Goal: Transaction & Acquisition: Purchase product/service

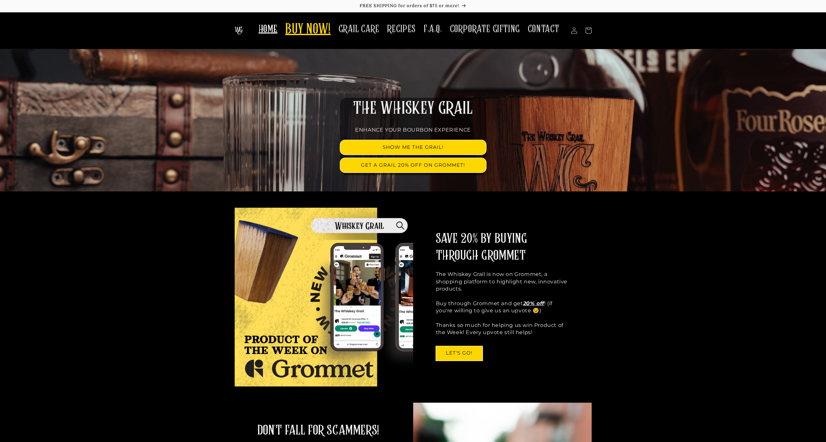
click at [326, 26] on span "BUY NOW!" at bounding box center [307, 30] width 45 height 18
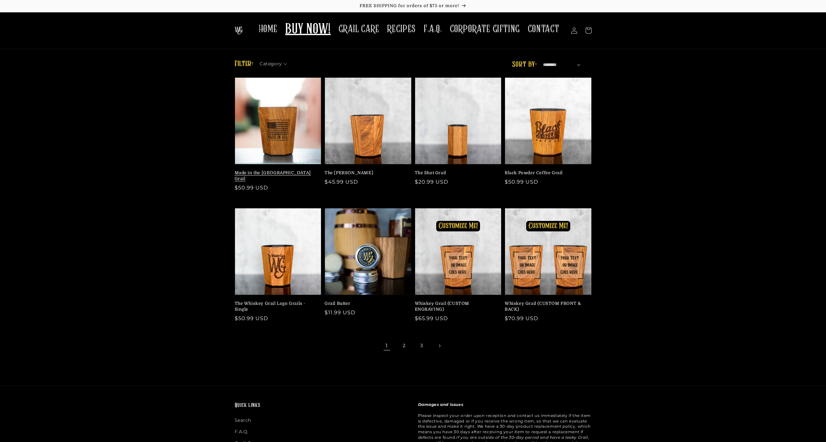
click at [300, 170] on link "Made in the [GEOGRAPHIC_DATA] Grail" at bounding box center [276, 176] width 83 height 12
click at [362, 170] on link "The [PERSON_NAME]" at bounding box center [366, 173] width 83 height 6
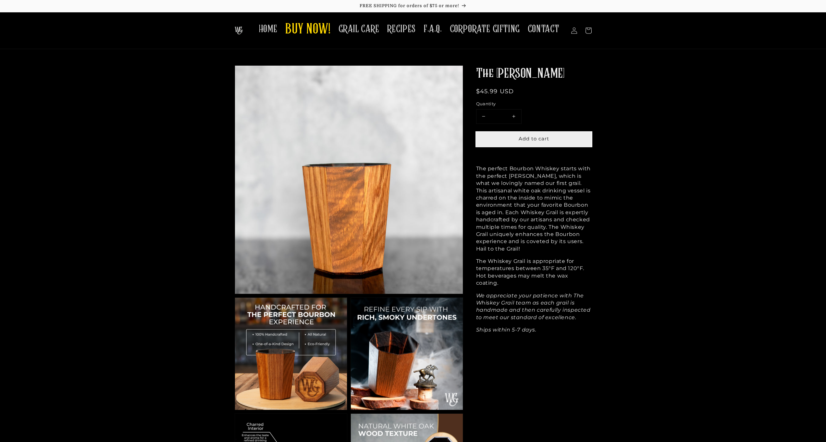
click at [545, 138] on span "Add to cart" at bounding box center [534, 138] width 31 height 6
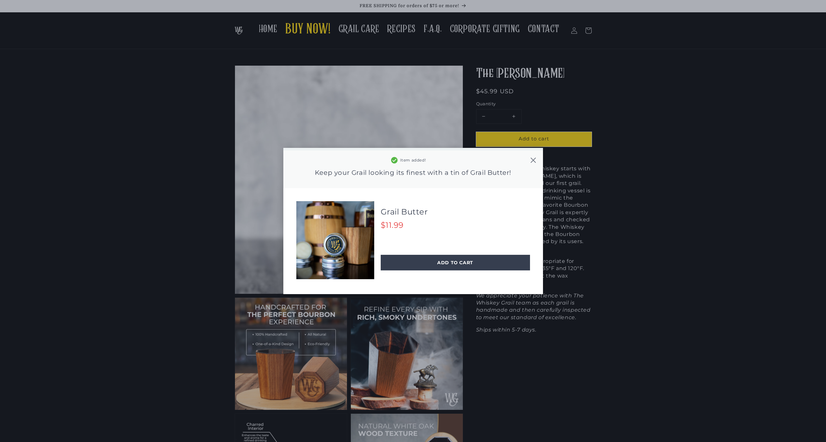
click at [535, 159] on icon at bounding box center [533, 160] width 6 height 6
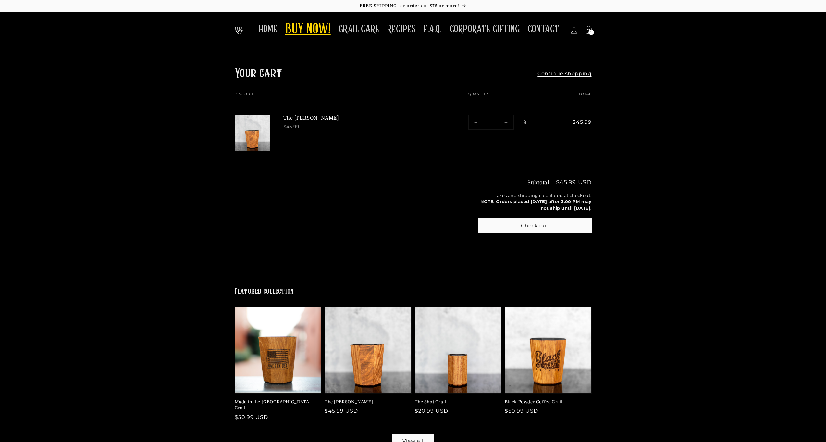
click at [306, 29] on span "BUY NOW!" at bounding box center [307, 30] width 45 height 18
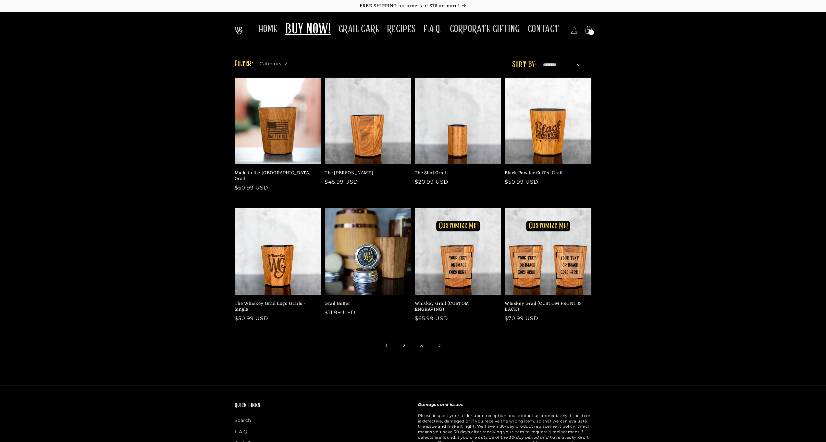
click at [243, 33] on img at bounding box center [239, 31] width 8 height 8
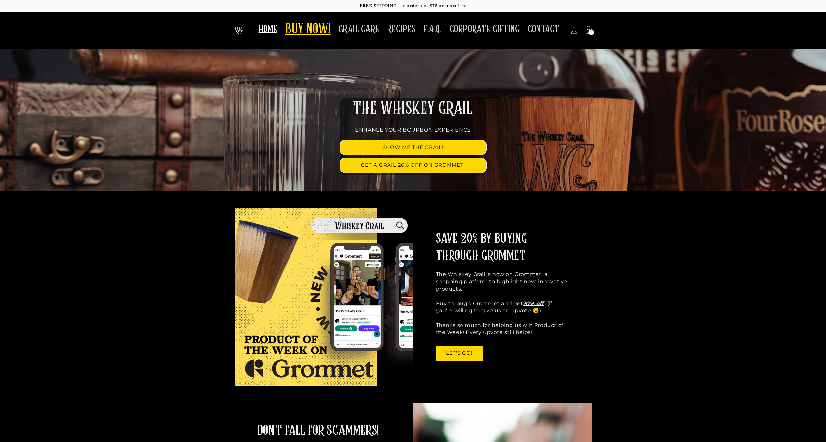
click at [312, 31] on span "BUY NOW!" at bounding box center [307, 30] width 45 height 18
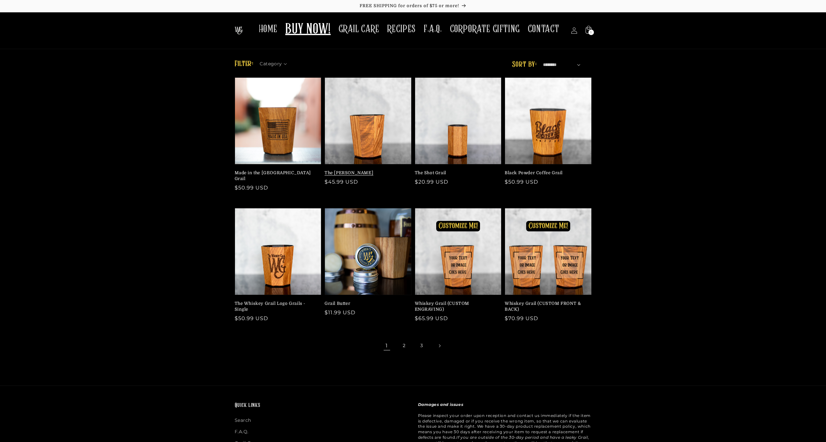
click at [339, 170] on link "The [PERSON_NAME]" at bounding box center [366, 173] width 83 height 6
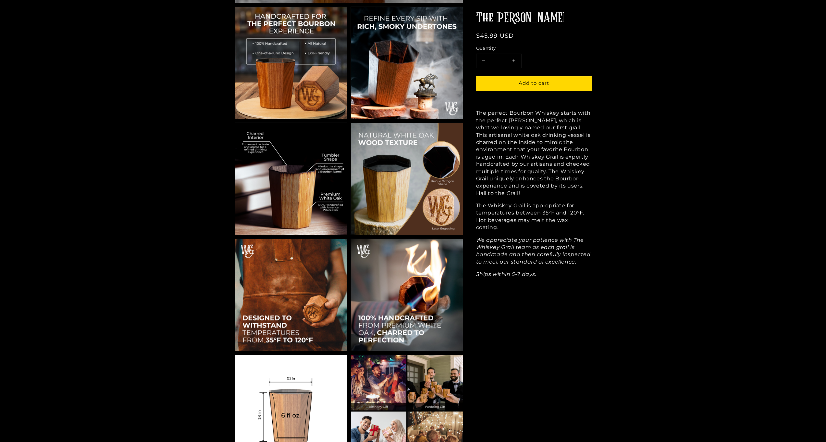
scroll to position [151, 0]
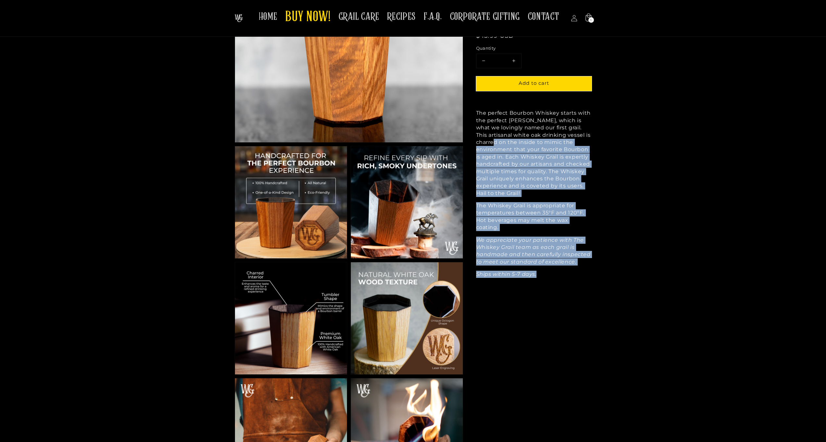
drag, startPoint x: 534, startPoint y: 156, endPoint x: 577, endPoint y: 322, distance: 171.8
click at [577, 324] on div "The Mash Bill Regular price $45.99 USD Regular price Sale price $45.99 USD Unit…" at bounding box center [527, 383] width 129 height 938
click at [552, 303] on div "The Mash Bill Regular price $45.99 USD Regular price Sale price $45.99 USD Unit…" at bounding box center [527, 383] width 129 height 938
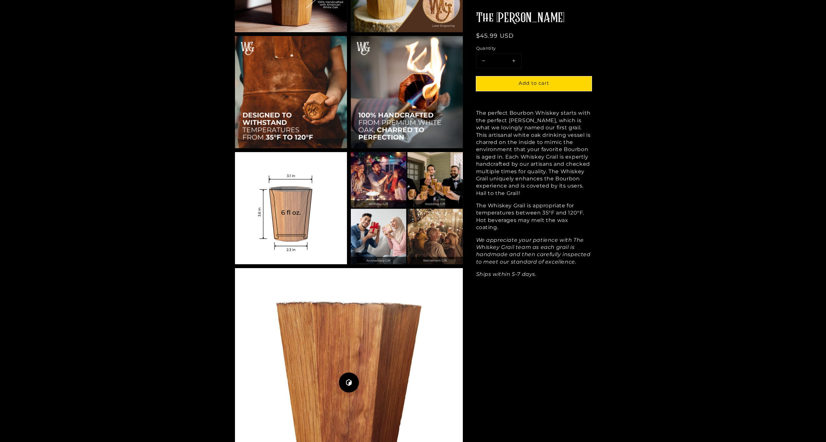
scroll to position [549, 0]
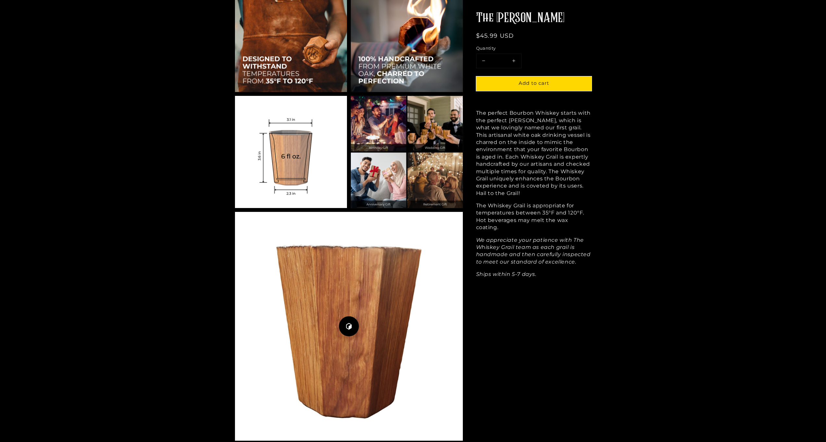
click at [356, 309] on button "Play 3D Viewer" at bounding box center [349, 326] width 228 height 229
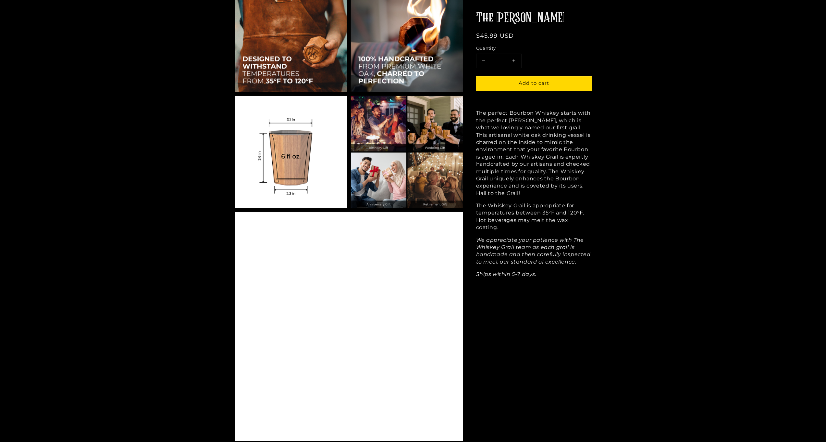
scroll to position [622, 0]
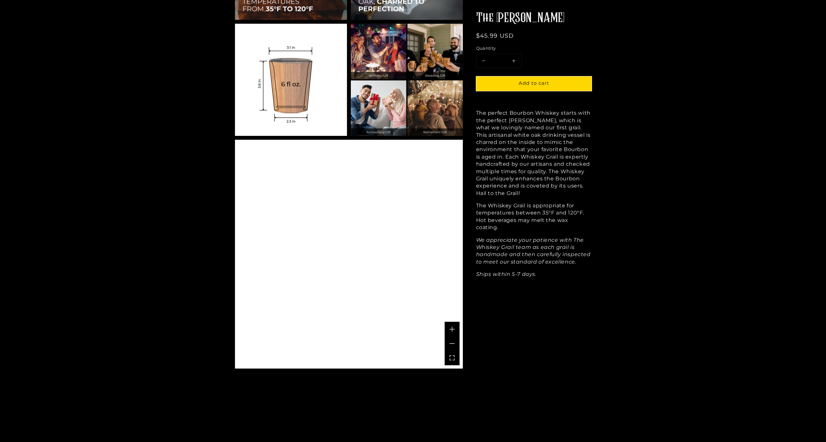
drag, startPoint x: 349, startPoint y: 318, endPoint x: 353, endPoint y: 330, distance: 12.7
click at [351, 331] on div "A 3D rendering of the Whiskey Grail Mash Bill.. Use mouse, touch or arrow keys …" at bounding box center [349, 254] width 228 height 229
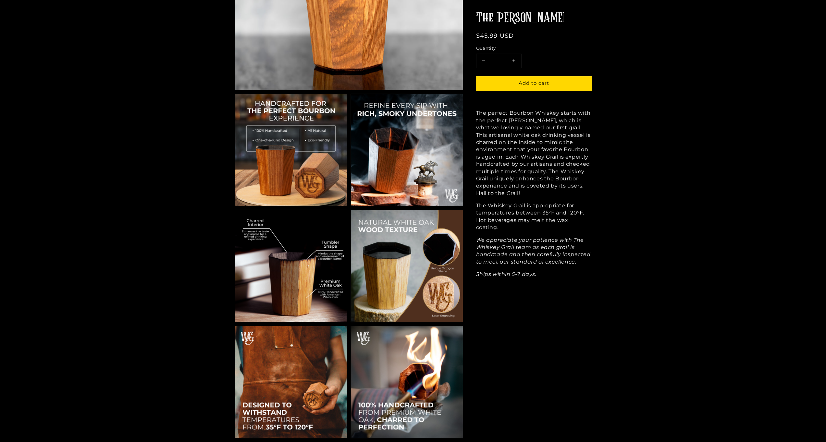
scroll to position [0, 0]
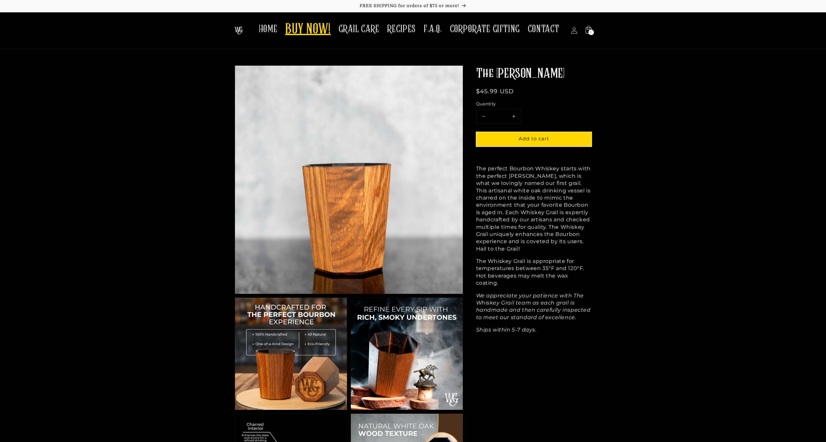
click at [321, 31] on span "BUY NOW!" at bounding box center [307, 30] width 45 height 18
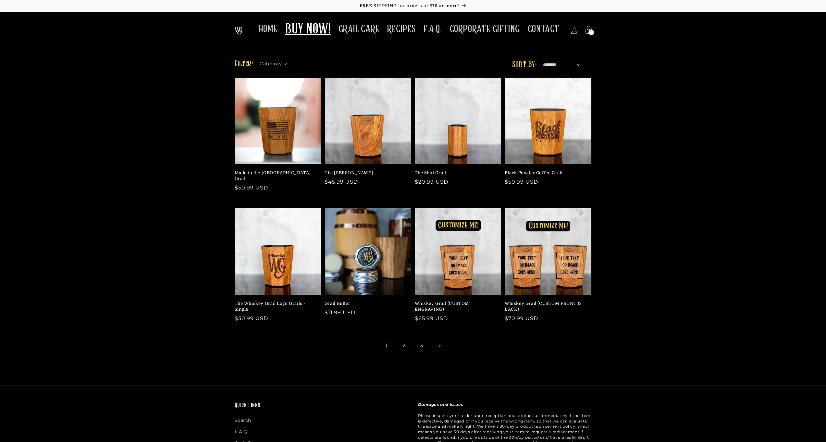
click at [427, 300] on link "Whiskey Grail (CUSTOM ENGRAVING)" at bounding box center [456, 306] width 83 height 12
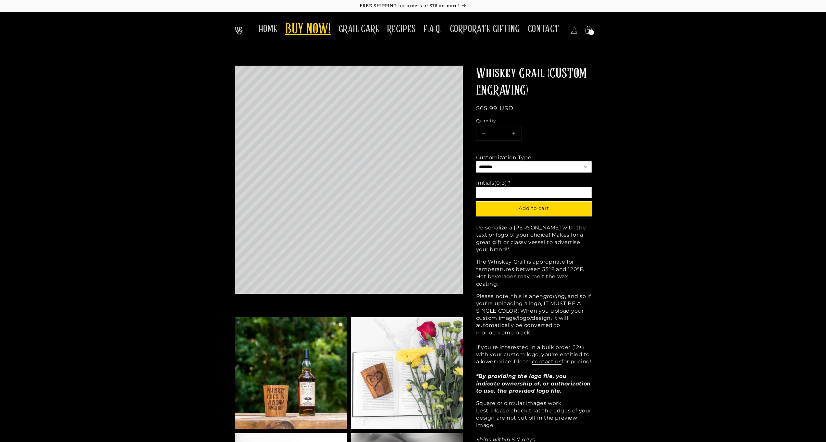
click at [309, 25] on span "BUY NOW!" at bounding box center [307, 30] width 45 height 18
